Goal: Information Seeking & Learning: Learn about a topic

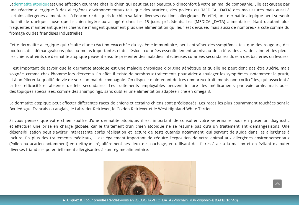
scroll to position [306, 0]
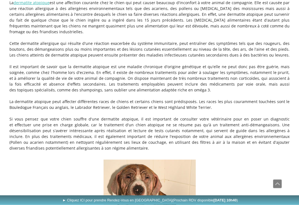
click at [239, 81] on p "Il est important de savoir que la dermatite atopique est une maladie chronique …" at bounding box center [149, 78] width 280 height 29
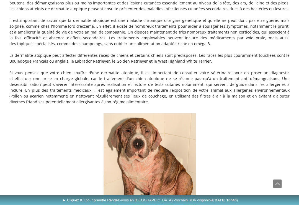
scroll to position [354, 0]
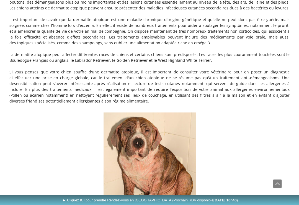
click at [223, 69] on p "Si vous pensez que votre chien souffre d'une dermatite atopique, il est importa…" at bounding box center [149, 86] width 280 height 35
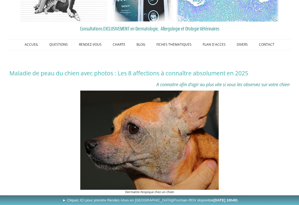
scroll to position [0, 0]
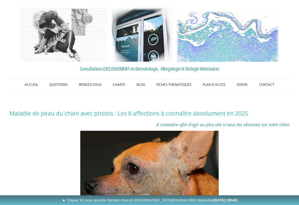
click at [142, 86] on link "BLOG" at bounding box center [141, 84] width 20 height 11
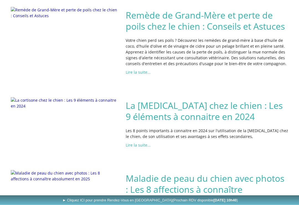
scroll to position [100, 0]
click at [277, 53] on div "Votre chien perd ses poils ? Découvrez les remèdes de grand-mère à base d'huile…" at bounding box center [207, 52] width 166 height 32
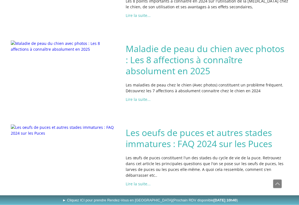
scroll to position [230, 0]
click at [143, 102] on link "Lire la suite..." at bounding box center [138, 99] width 25 height 5
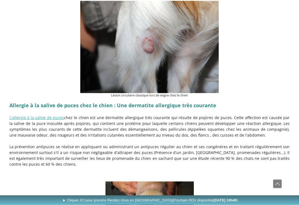
scroll to position [1091, 0]
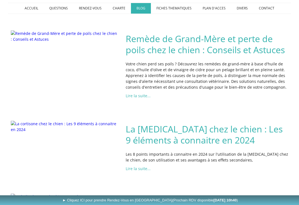
scroll to position [77, 0]
click at [139, 94] on link "Lire la suite..." at bounding box center [138, 95] width 25 height 5
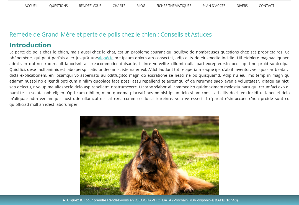
scroll to position [80, 0]
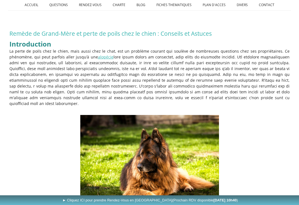
click at [101, 81] on p "La perte de poils chez le chien, mais aussi chez le chat, est un problème coura…" at bounding box center [149, 77] width 280 height 58
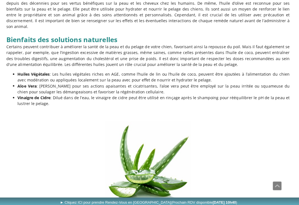
scroll to position [954, 0]
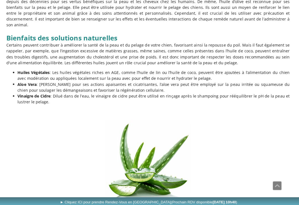
click at [182, 92] on p "Vinaigre de Cidre : Dilué dans de l’eau, le vinaigre de cidre peut être utilisé…" at bounding box center [154, 98] width 269 height 12
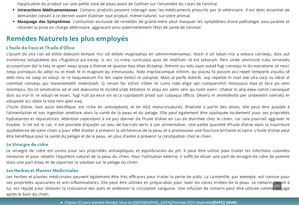
scroll to position [1217, 0]
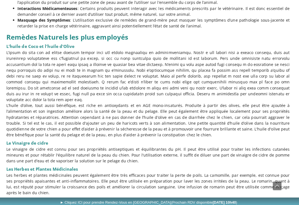
click at [90, 60] on p at bounding box center [149, 75] width 280 height 52
click at [85, 61] on p at bounding box center [149, 75] width 280 height 52
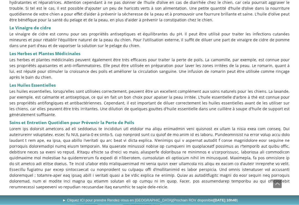
scroll to position [1332, 0]
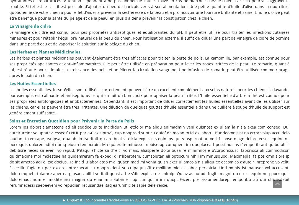
click at [175, 78] on h3 "Les Huiles Essentielles" at bounding box center [149, 82] width 280 height 8
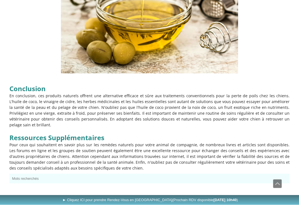
scroll to position [1574, 0]
